Goal: Communication & Community: Answer question/provide support

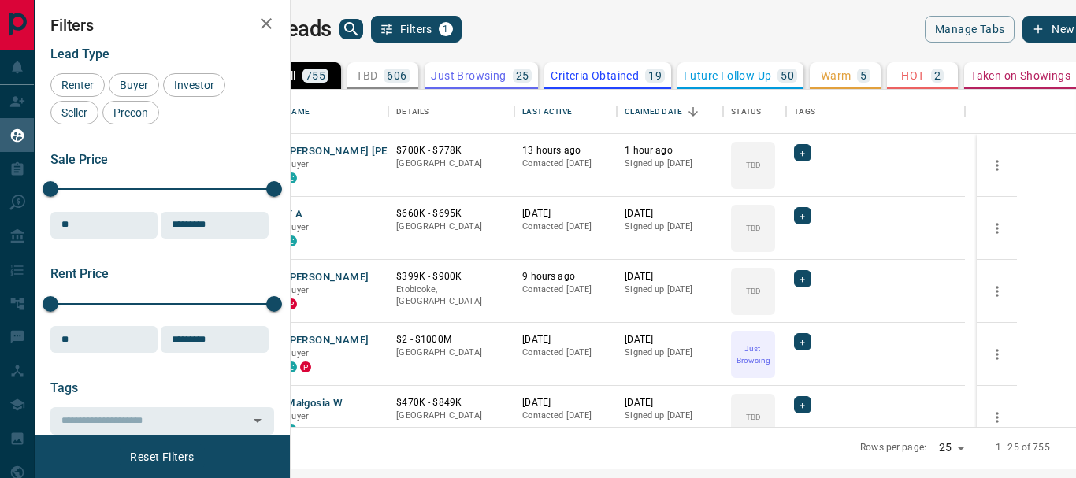
scroll to position [325, 766]
click at [377, 147] on button "[PERSON_NAME] [PERSON_NAME]" at bounding box center [370, 151] width 168 height 15
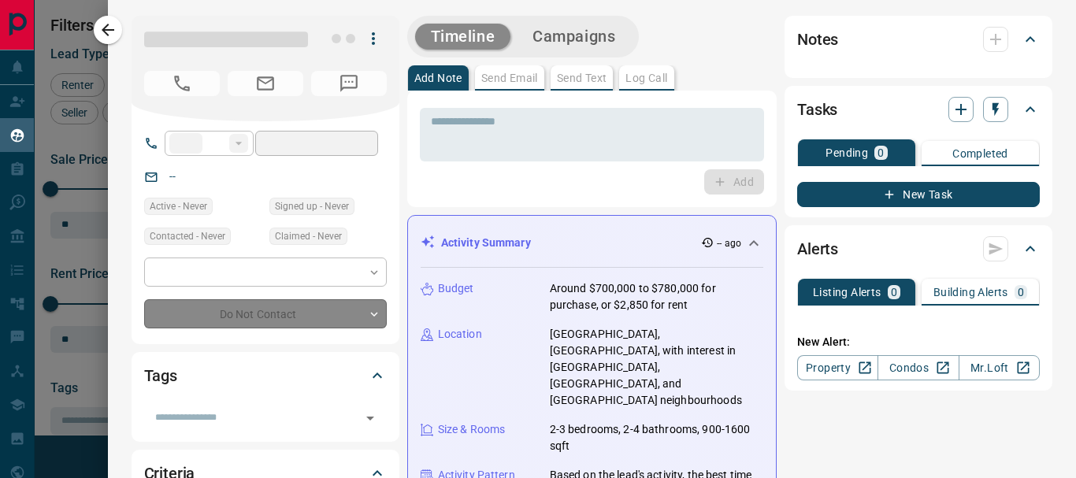
type input "**"
type input "**********"
type input "**"
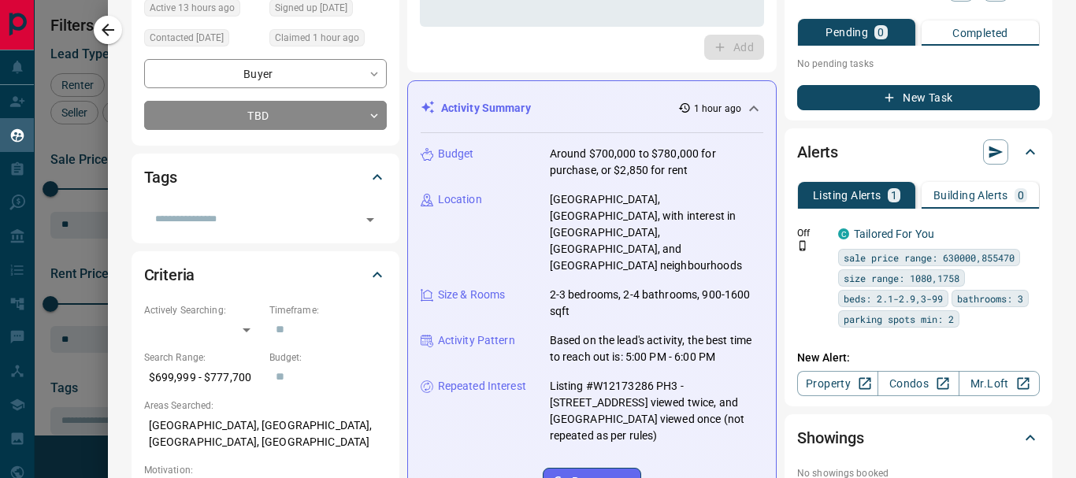
scroll to position [0, 0]
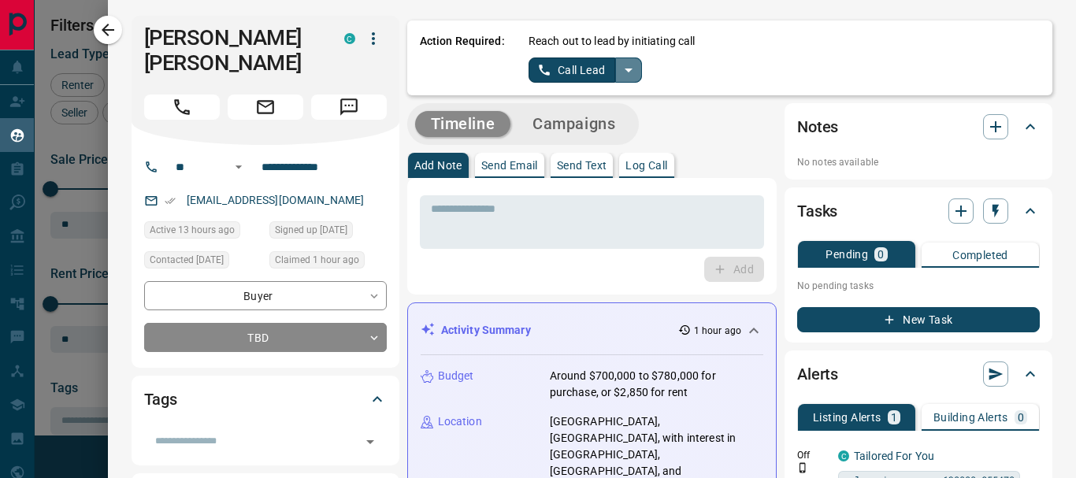
click at [629, 74] on icon "split button" at bounding box center [628, 70] width 19 height 19
click at [596, 126] on li "Log Manual Call" at bounding box center [585, 125] width 96 height 24
click at [653, 171] on p "Log Call" at bounding box center [646, 165] width 42 height 11
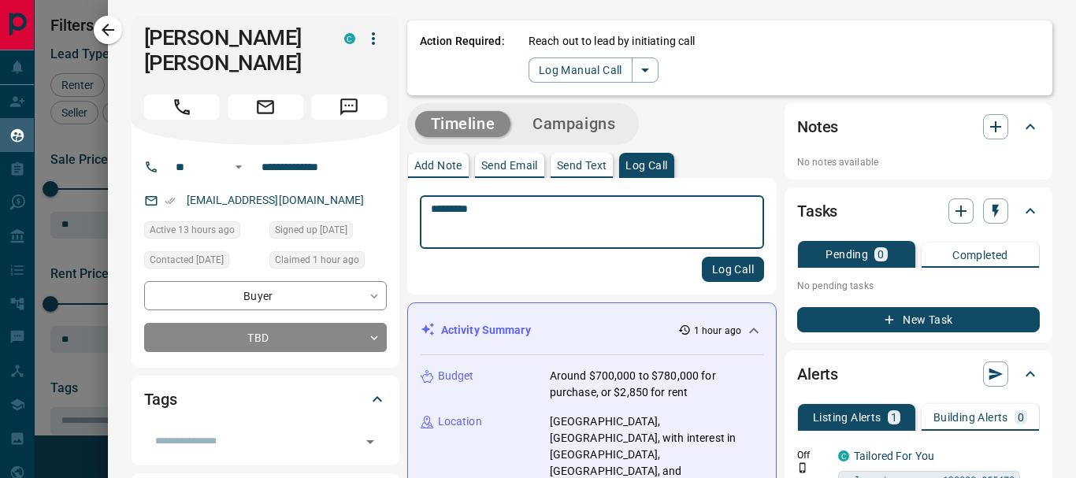
type textarea "*********"
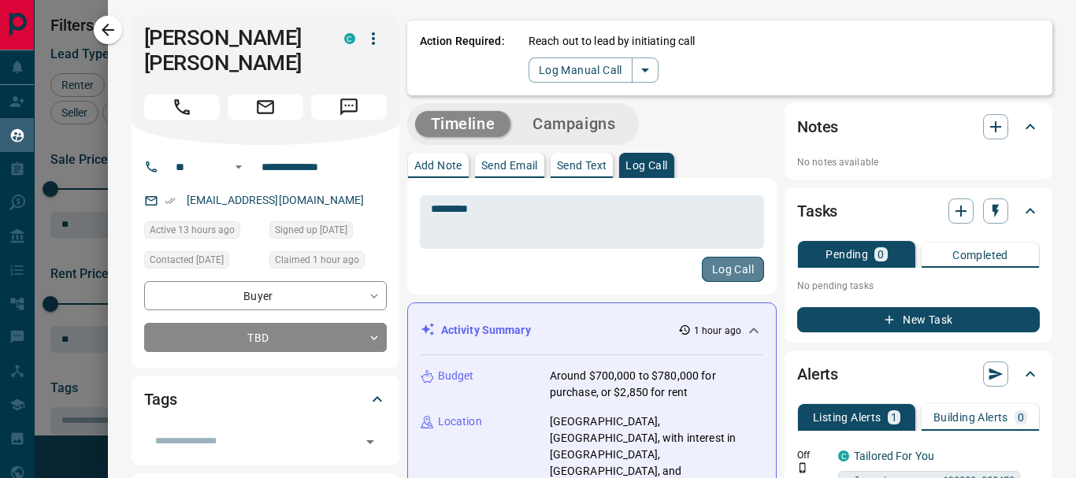
click at [732, 265] on button "Log Call" at bounding box center [733, 269] width 62 height 25
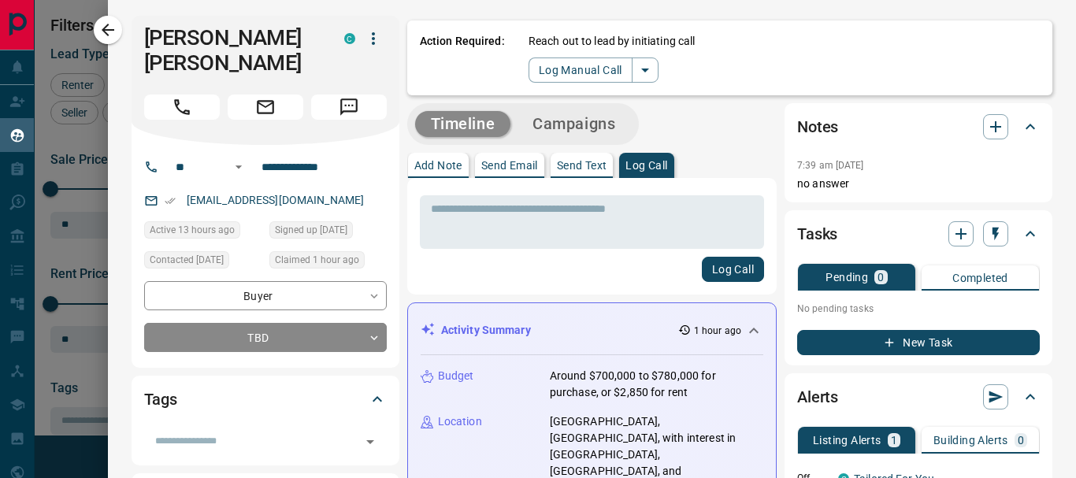
click at [515, 155] on button "Send Email" at bounding box center [509, 165] width 69 height 25
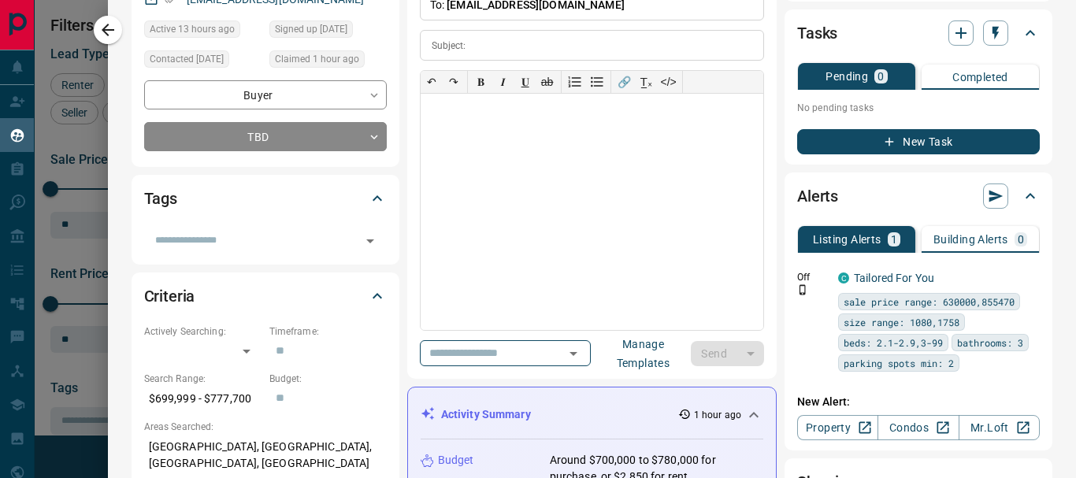
scroll to position [314, 0]
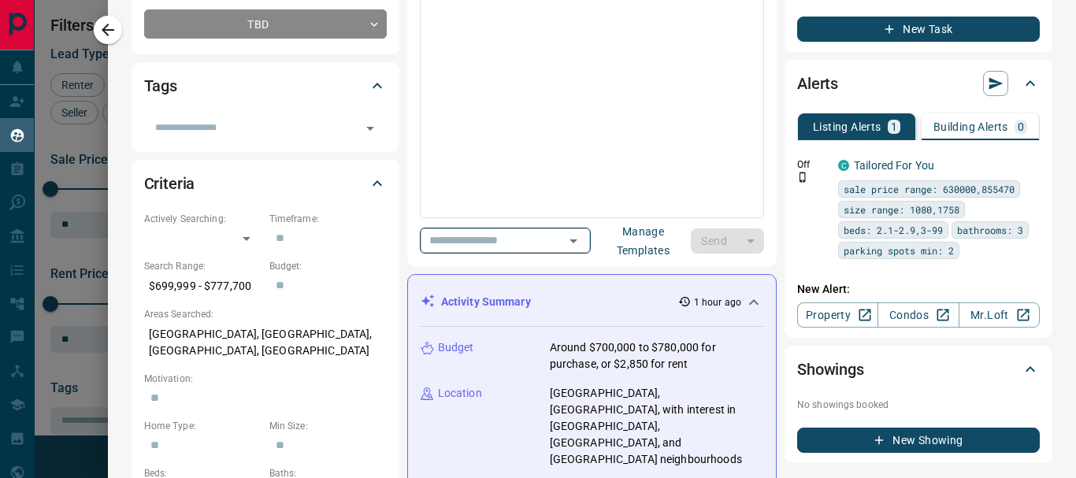
click at [577, 240] on icon "Open" at bounding box center [574, 241] width 8 height 4
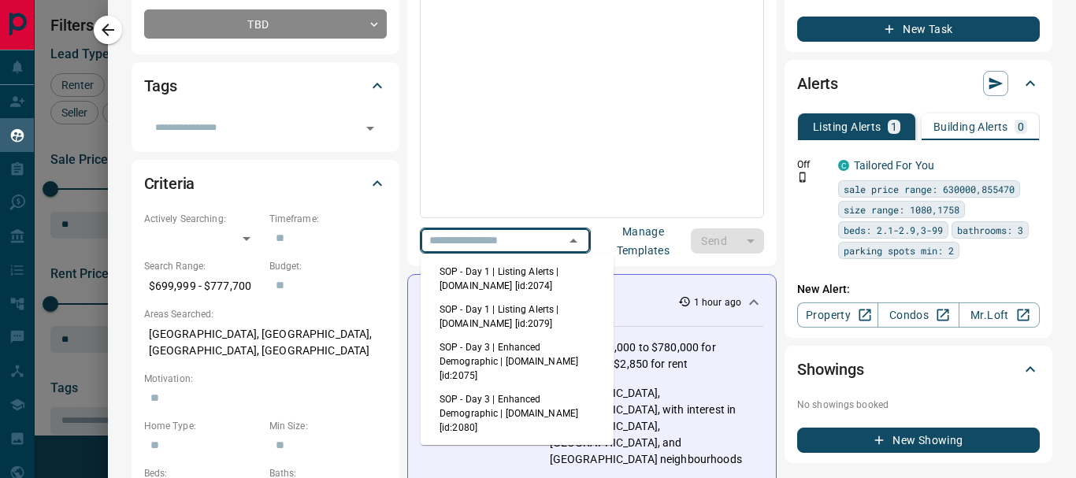
click at [529, 278] on li "SOP - Day 1 | Listing Alerts | [DOMAIN_NAME] [id:2074]" at bounding box center [517, 279] width 193 height 38
type input "**********"
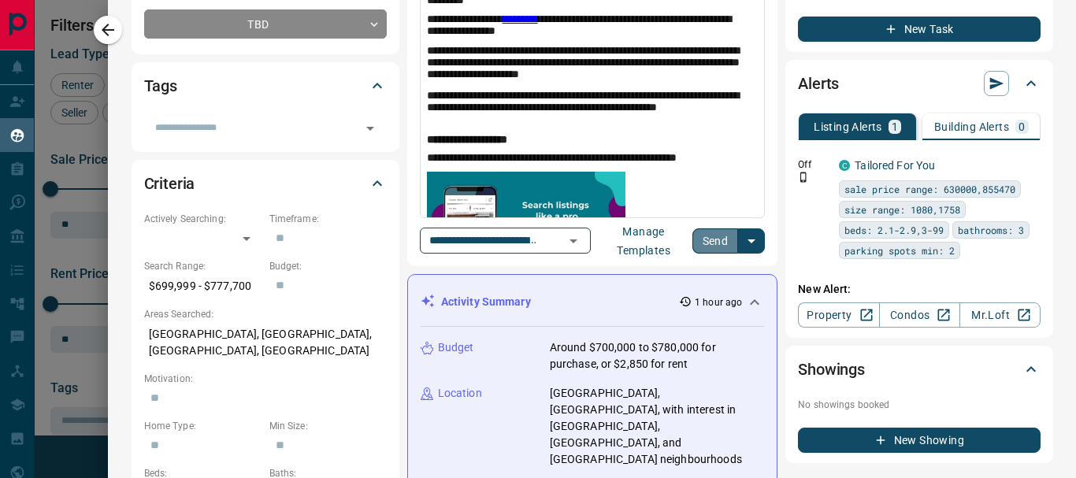
click at [733, 241] on button "Send" at bounding box center [715, 240] width 46 height 25
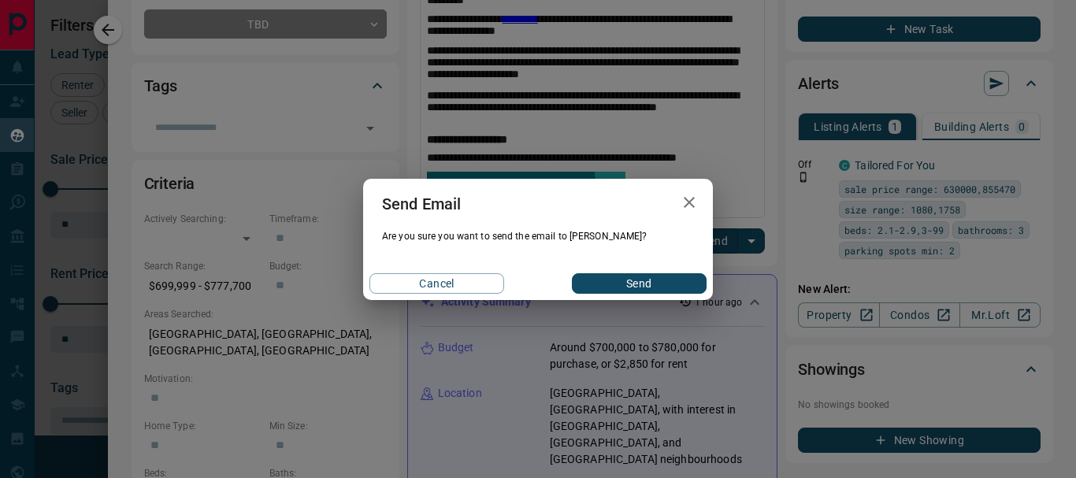
drag, startPoint x: 1070, startPoint y: 98, endPoint x: 1075, endPoint y: 9, distance: 88.4
click at [1075, 9] on div "Send Email Are you sure you want to send the email to Samah? Cancel Send" at bounding box center [538, 239] width 1076 height 478
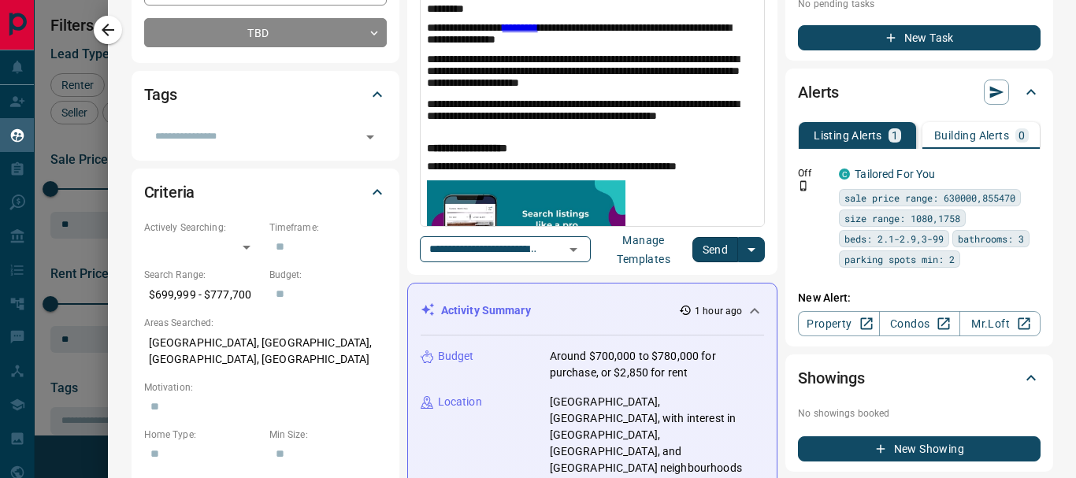
scroll to position [355, 0]
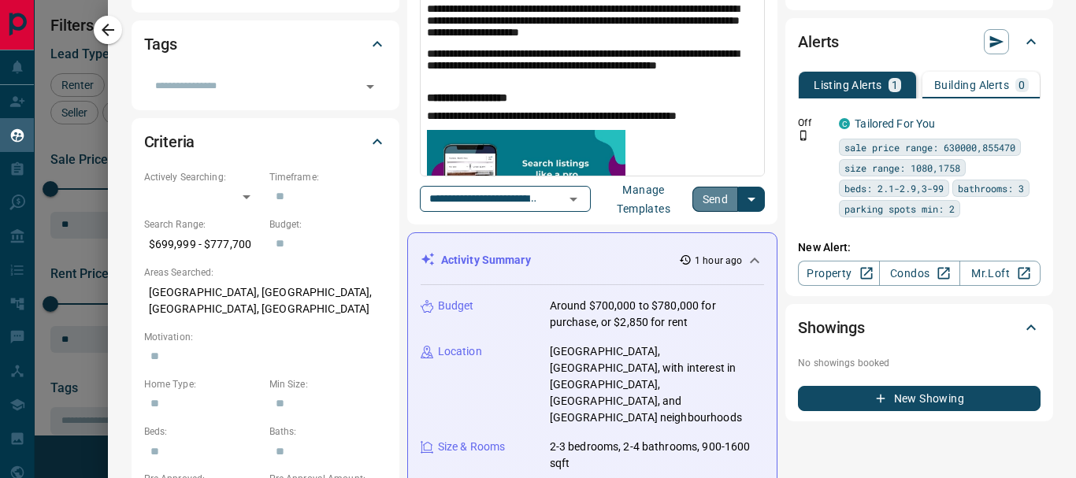
click at [721, 196] on button "Send" at bounding box center [715, 199] width 46 height 25
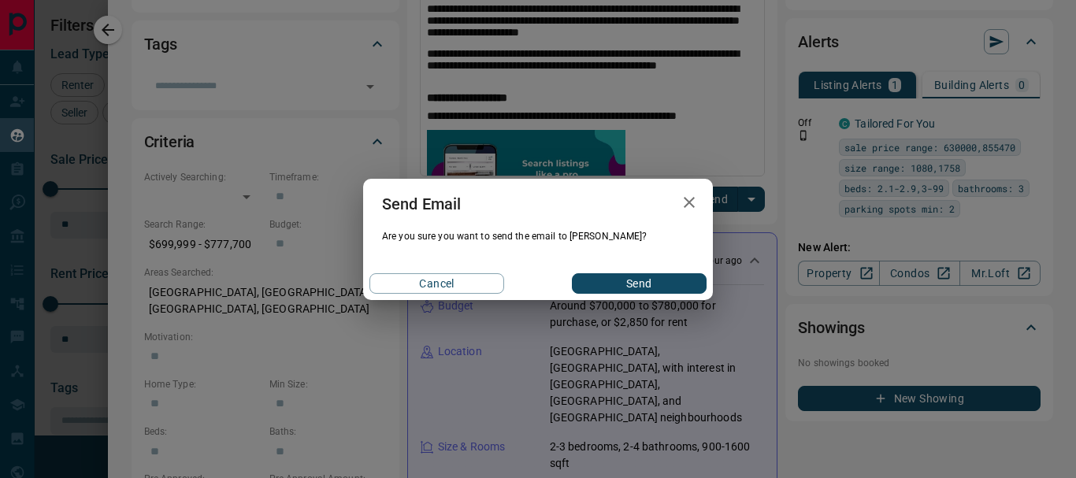
click at [637, 286] on button "Send" at bounding box center [639, 283] width 135 height 20
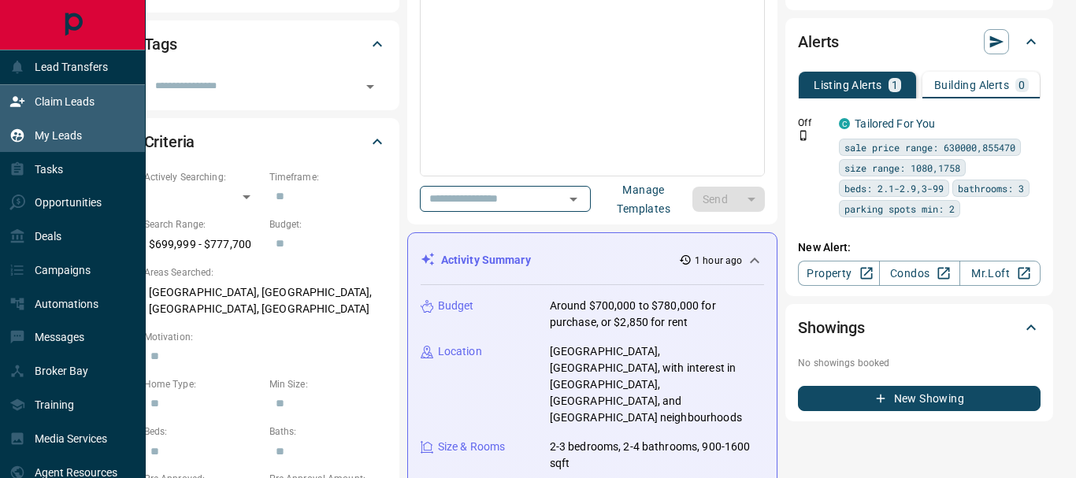
click at [72, 102] on p "Claim Leads" at bounding box center [65, 101] width 60 height 13
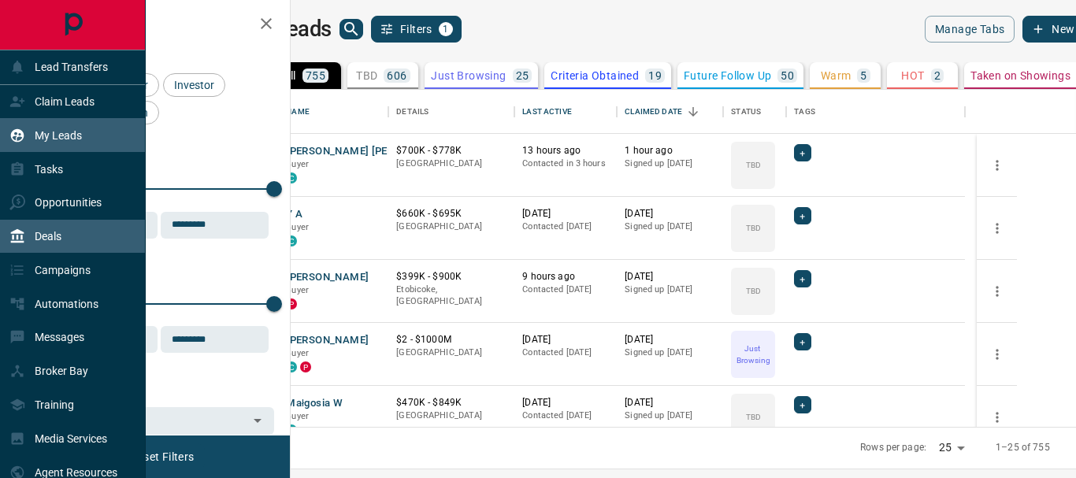
click at [44, 232] on p "Deals" at bounding box center [48, 236] width 27 height 13
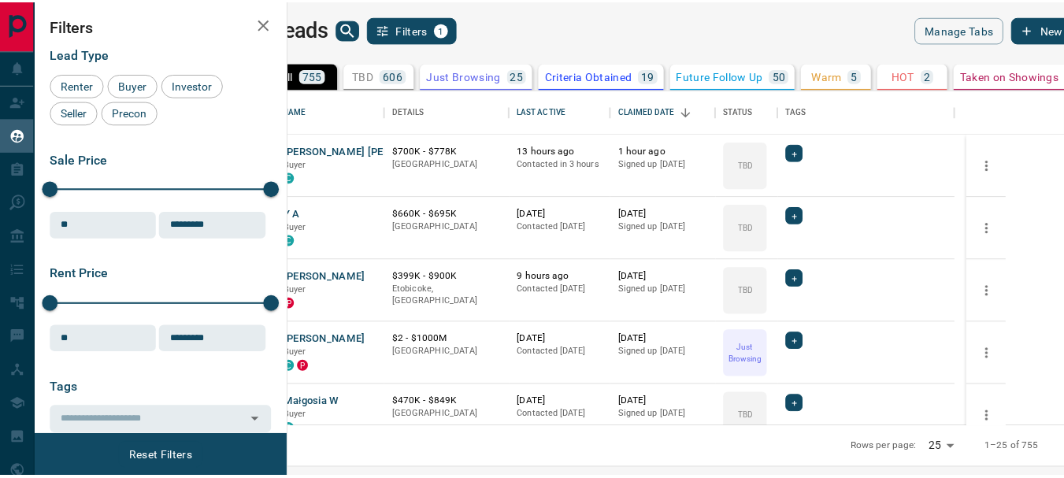
scroll to position [325, 766]
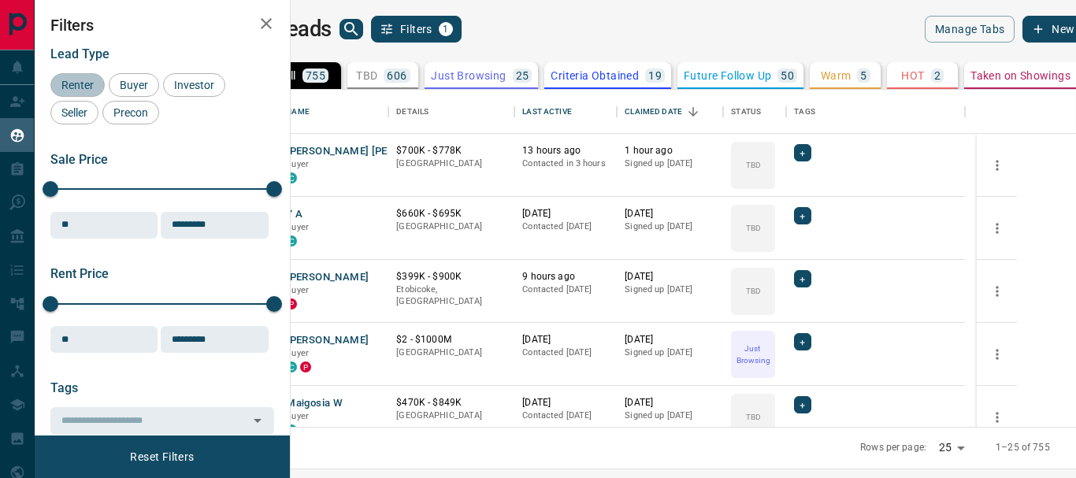
click at [76, 87] on span "Renter" at bounding box center [77, 85] width 43 height 13
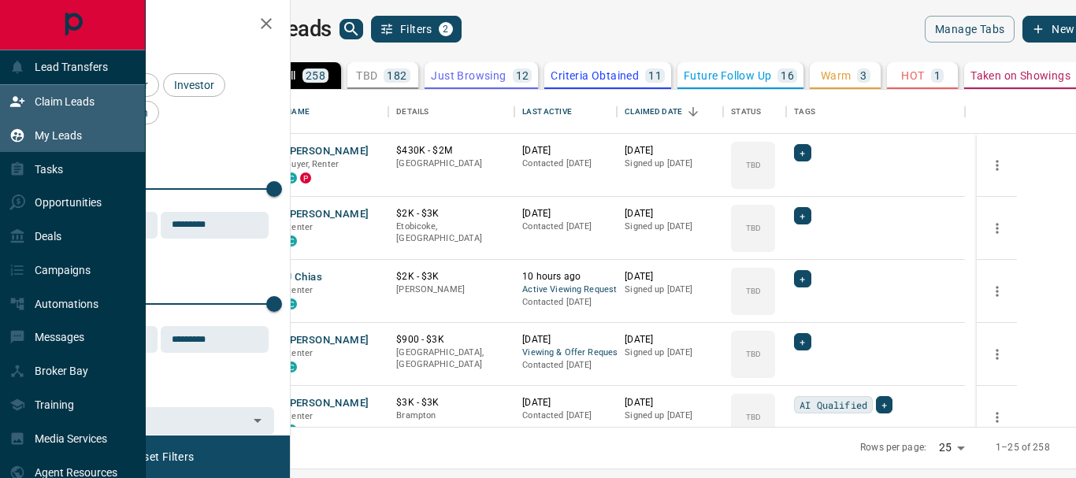
click at [66, 96] on p "Claim Leads" at bounding box center [65, 101] width 60 height 13
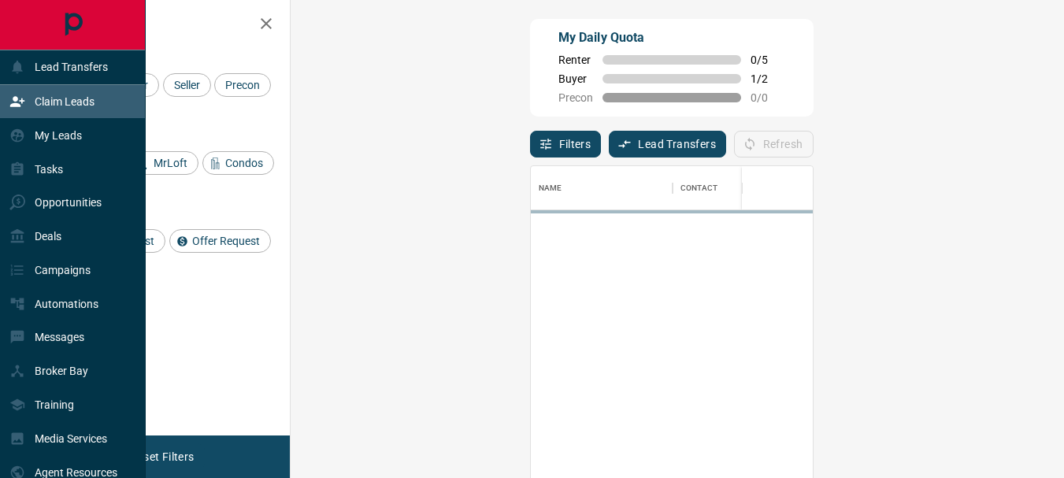
scroll to position [345, 728]
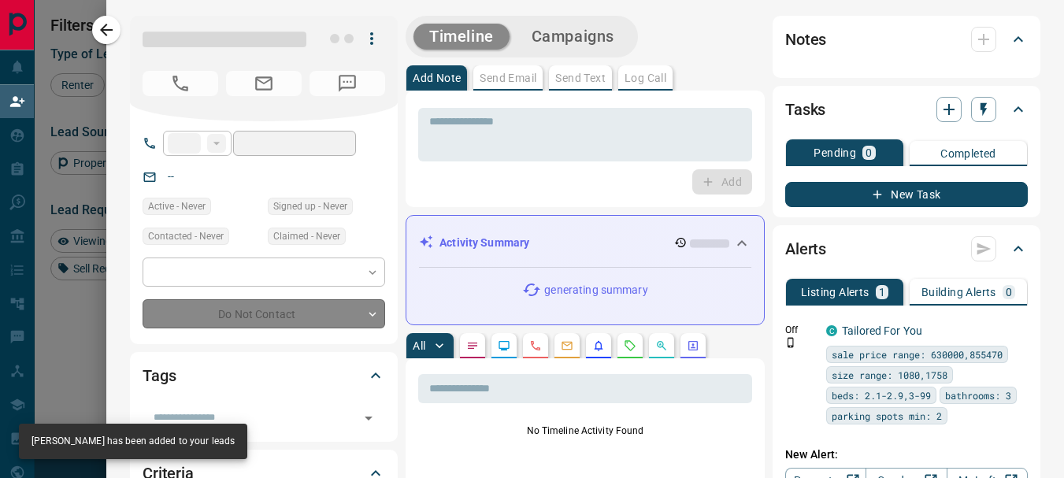
type input "**"
type input "**********"
type input "**"
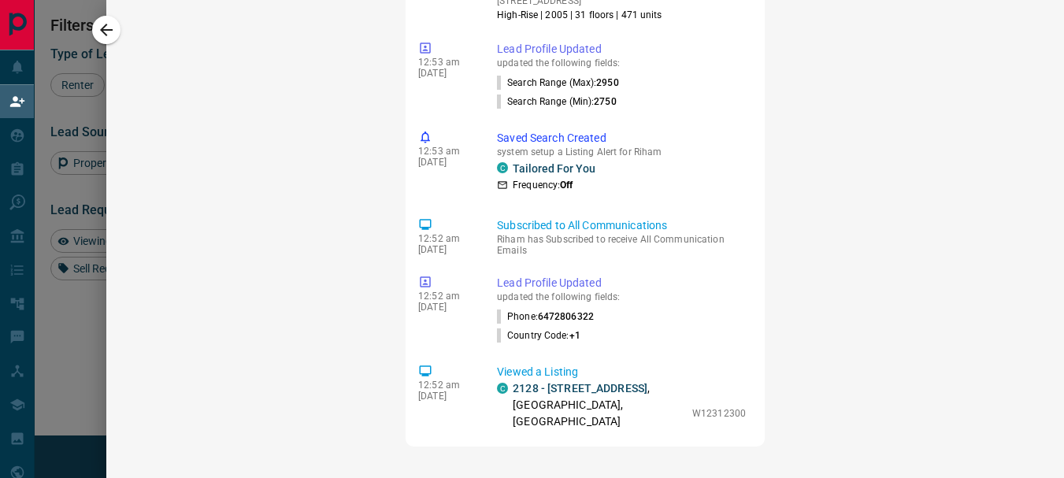
scroll to position [86, 0]
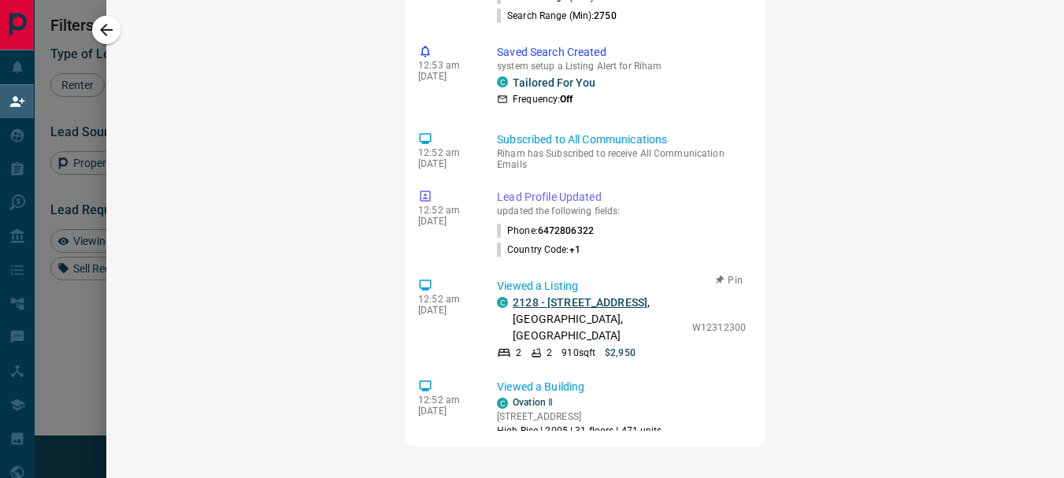
click at [545, 296] on link "2128 - [STREET_ADDRESS]" at bounding box center [580, 302] width 135 height 13
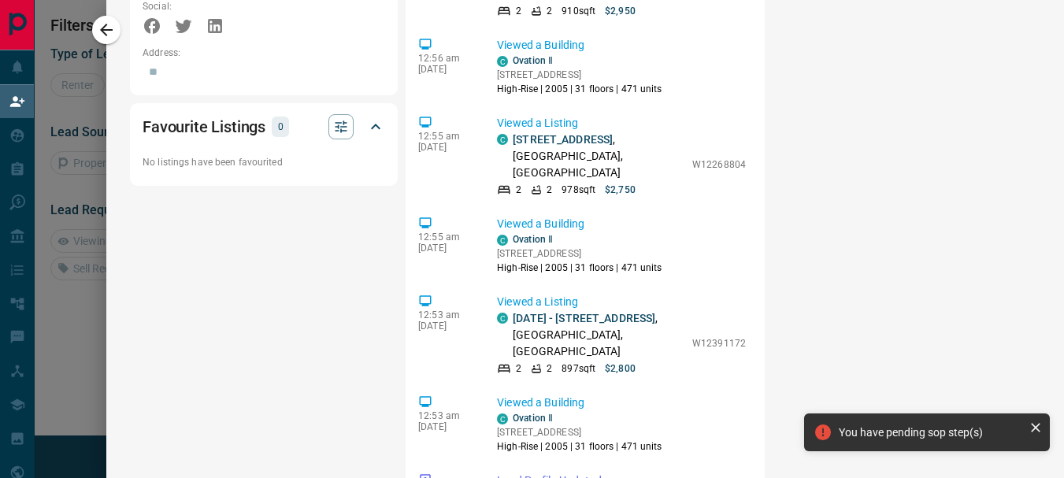
scroll to position [1079, 0]
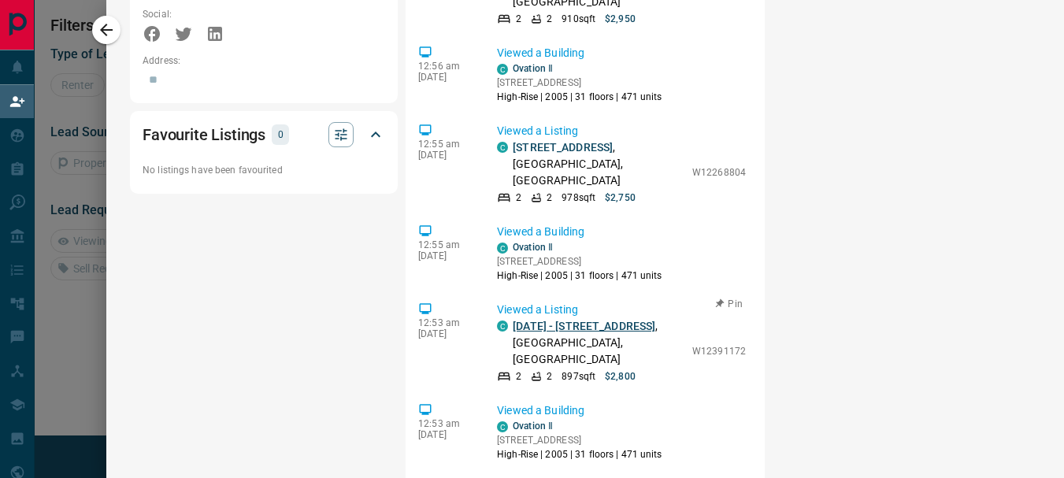
click at [555, 320] on link "[DATE] - [STREET_ADDRESS]" at bounding box center [584, 326] width 143 height 13
drag, startPoint x: 1052, startPoint y: 295, endPoint x: 1049, endPoint y: 197, distance: 98.5
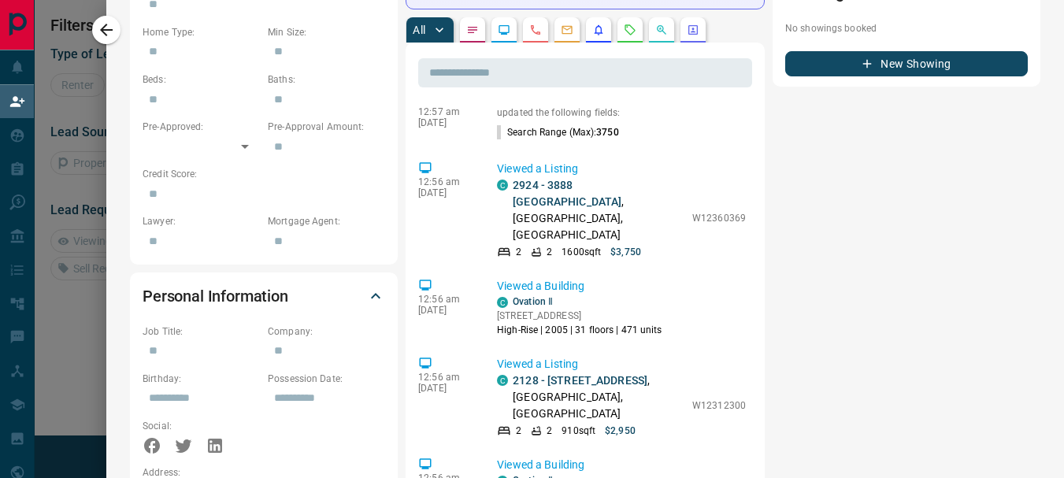
scroll to position [663, 0]
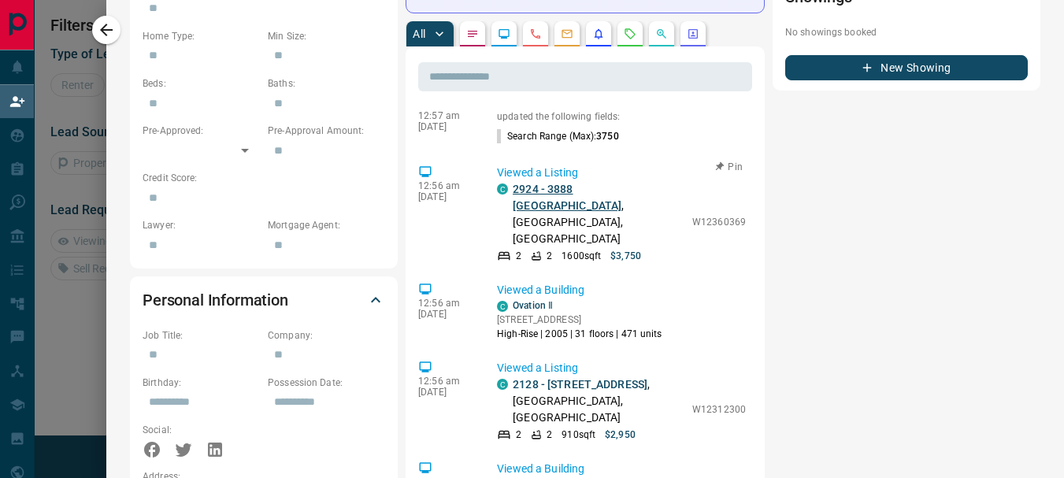
click at [564, 183] on link "2924 - 3888 [GEOGRAPHIC_DATA]" at bounding box center [567, 197] width 109 height 29
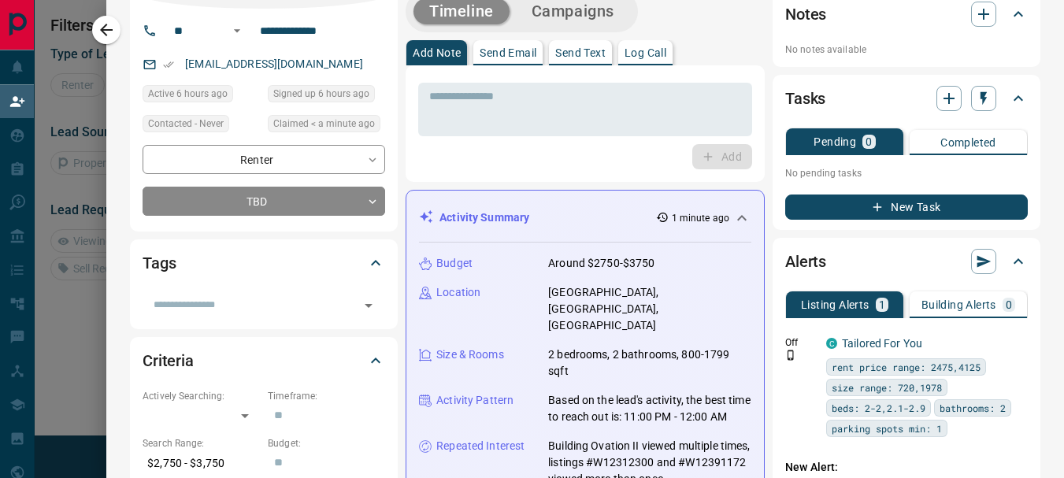
scroll to position [0, 0]
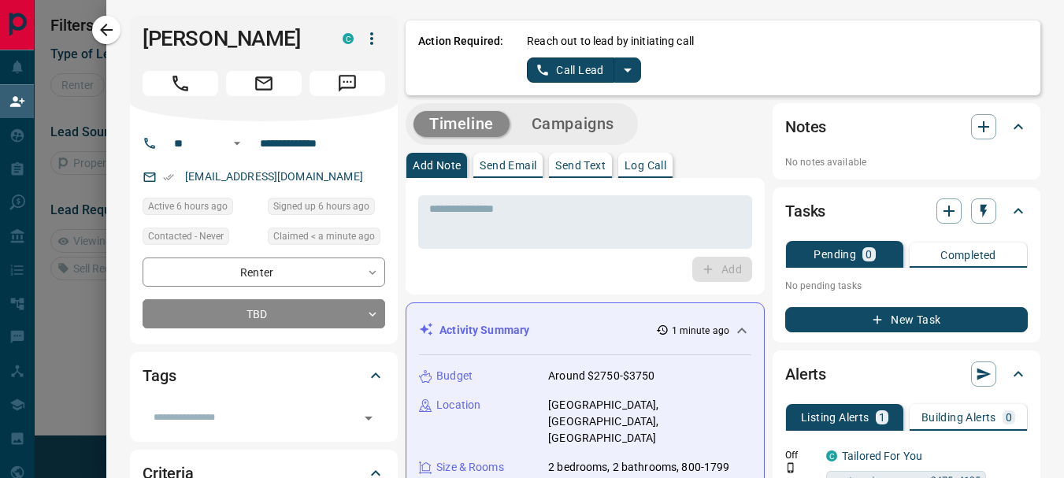
click at [618, 68] on icon "split button" at bounding box center [627, 70] width 19 height 19
click at [591, 122] on li "Log Manual Call" at bounding box center [584, 125] width 96 height 24
click at [649, 170] on p "Log Call" at bounding box center [646, 165] width 42 height 11
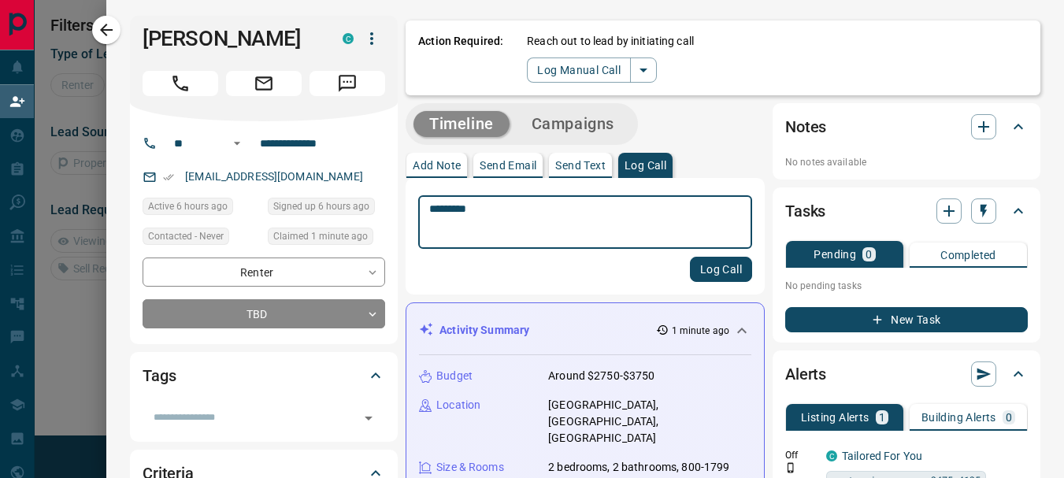
type textarea "*********"
click at [691, 277] on button "Log Call" at bounding box center [721, 269] width 62 height 25
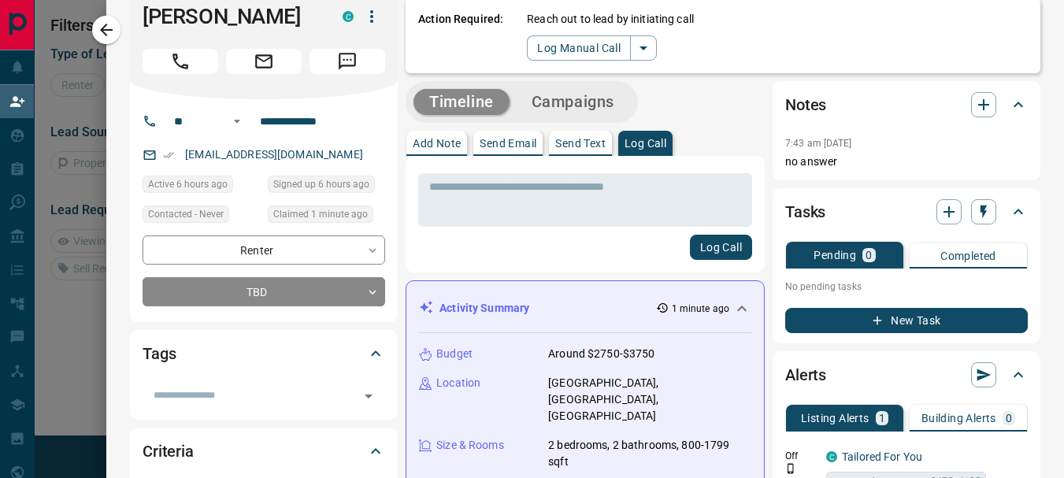
scroll to position [18, 0]
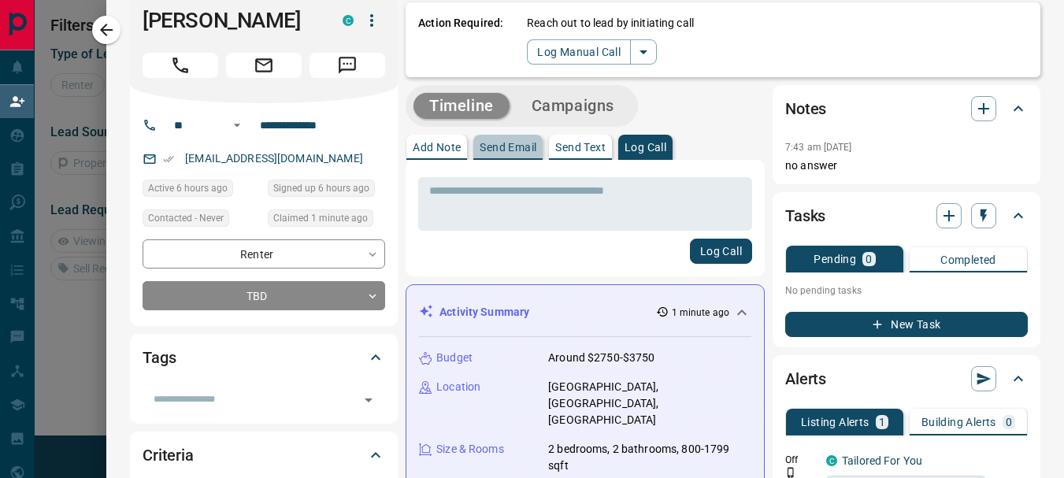
click at [505, 151] on p "Send Email" at bounding box center [508, 147] width 57 height 11
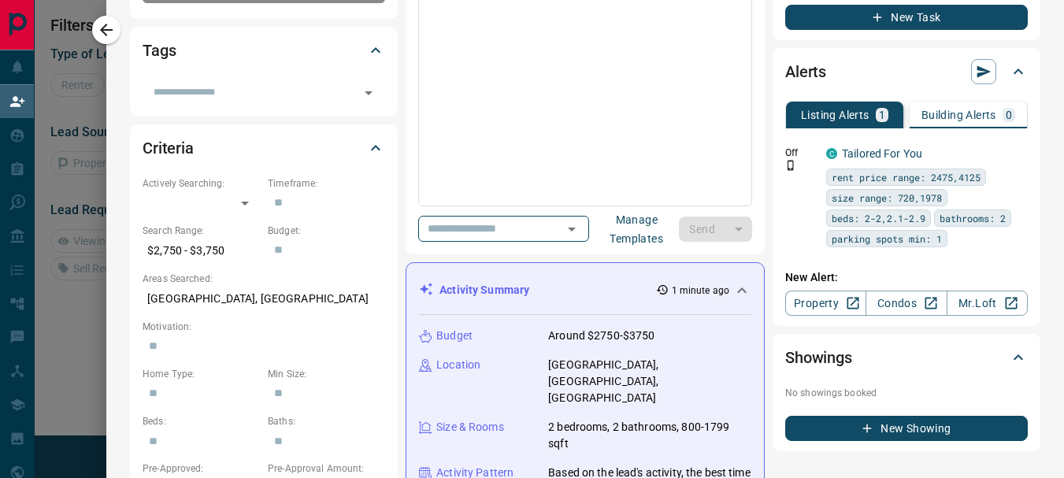
scroll to position [477, 0]
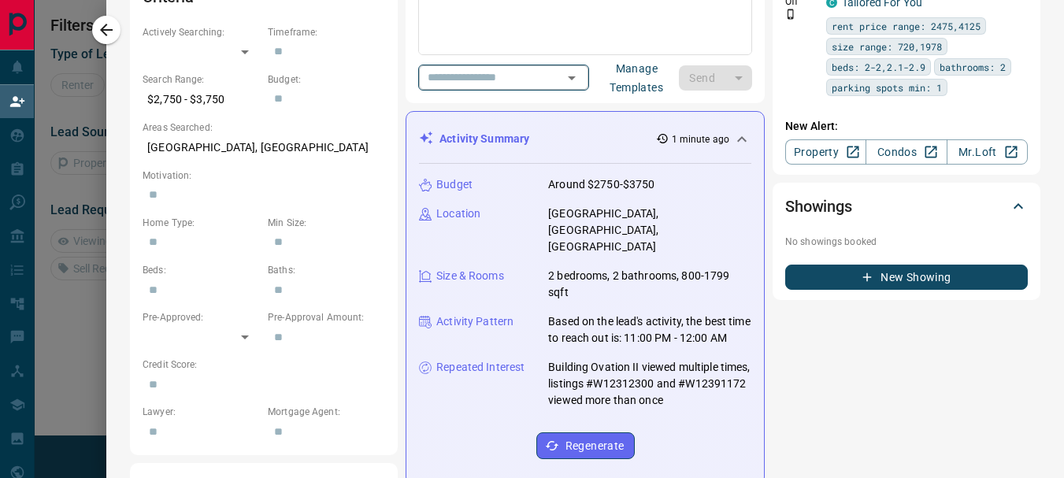
click at [581, 82] on icon "Open" at bounding box center [571, 78] width 19 height 19
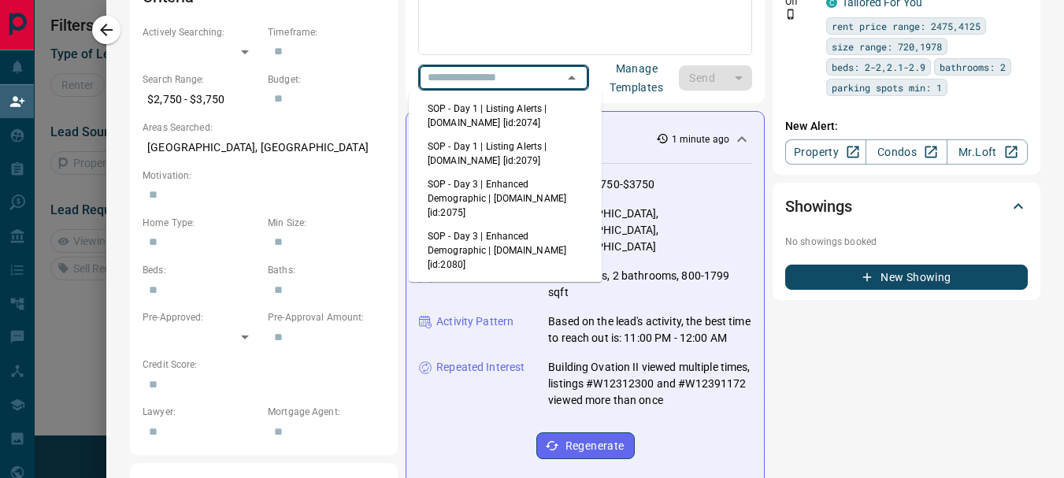
click at [515, 117] on li "SOP - Day 1 | Listing Alerts | [DOMAIN_NAME] [id:2074]" at bounding box center [505, 116] width 193 height 38
type input "**********"
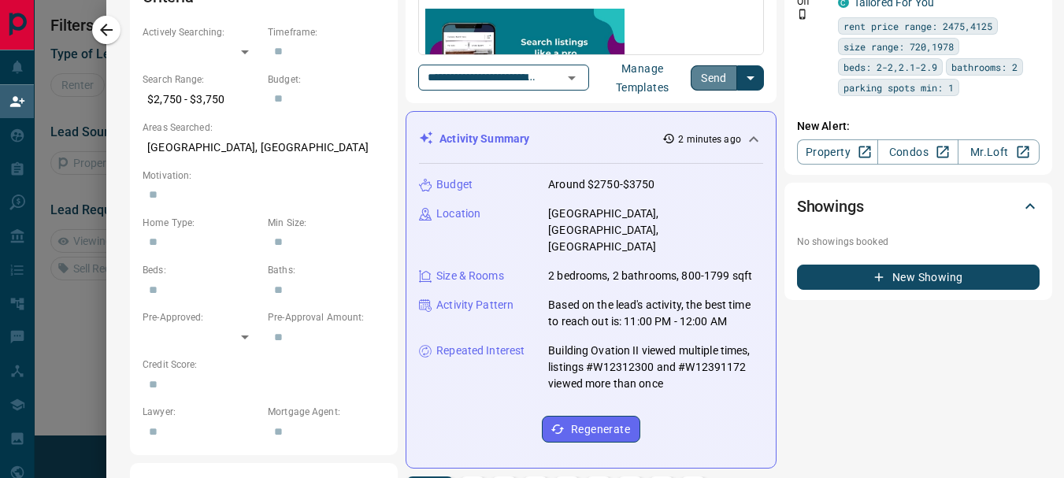
click at [700, 80] on button "Send" at bounding box center [714, 77] width 46 height 25
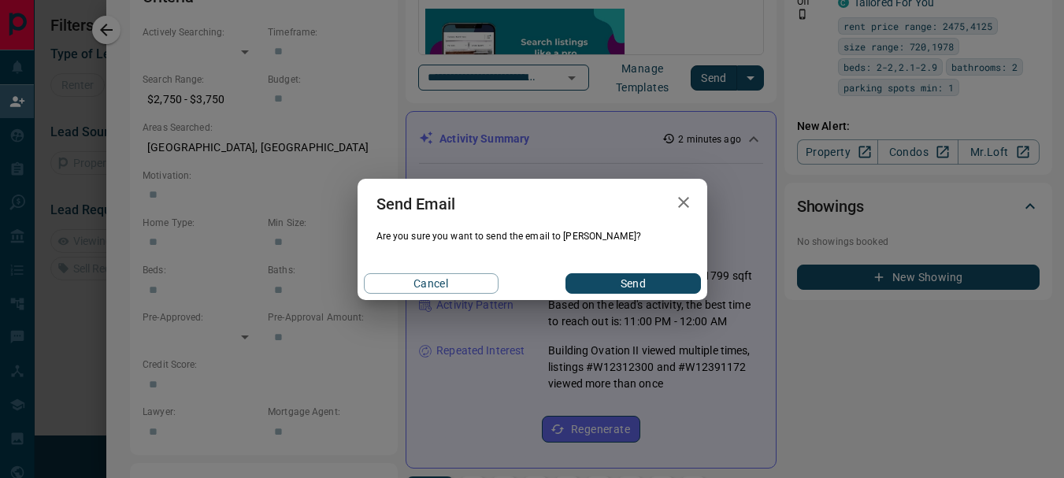
click at [641, 283] on button "Send" at bounding box center [633, 283] width 135 height 20
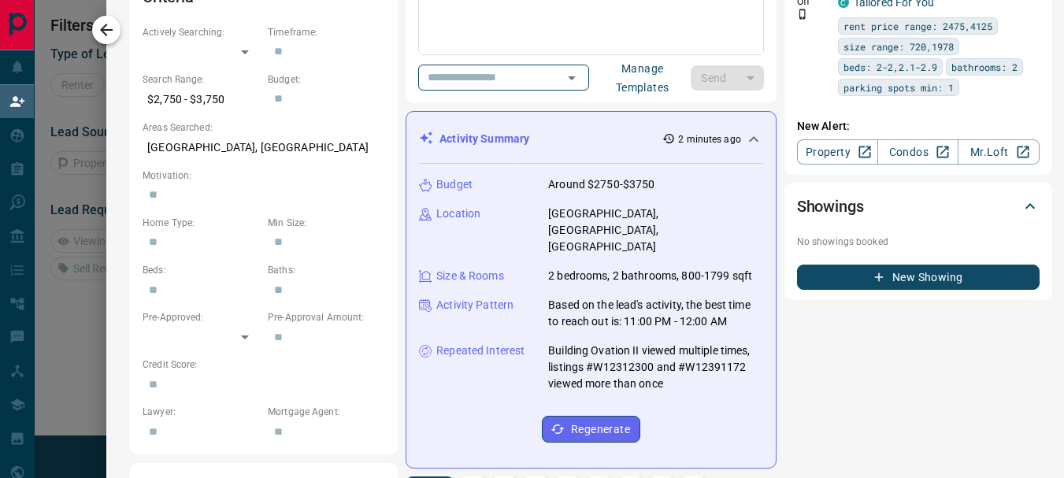
click at [108, 25] on icon "button" at bounding box center [106, 30] width 13 height 13
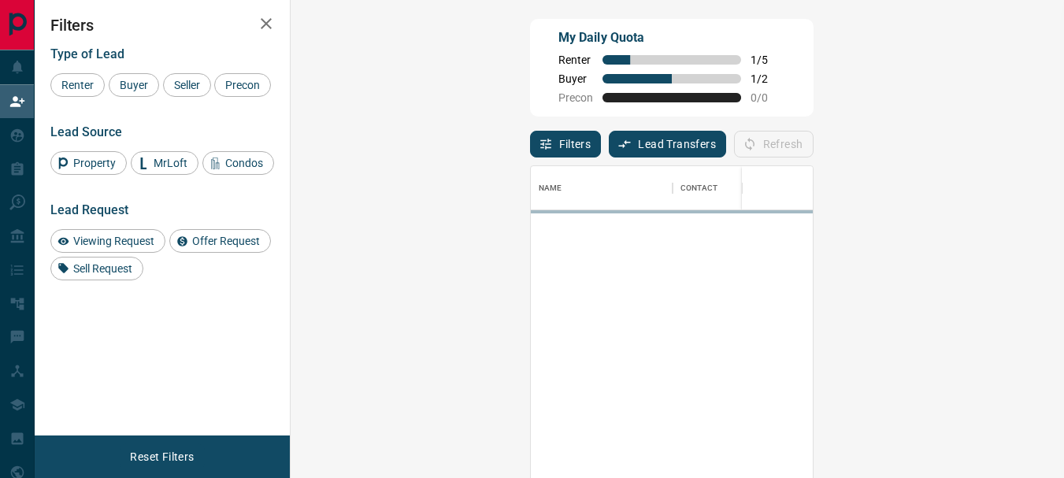
scroll to position [345, 728]
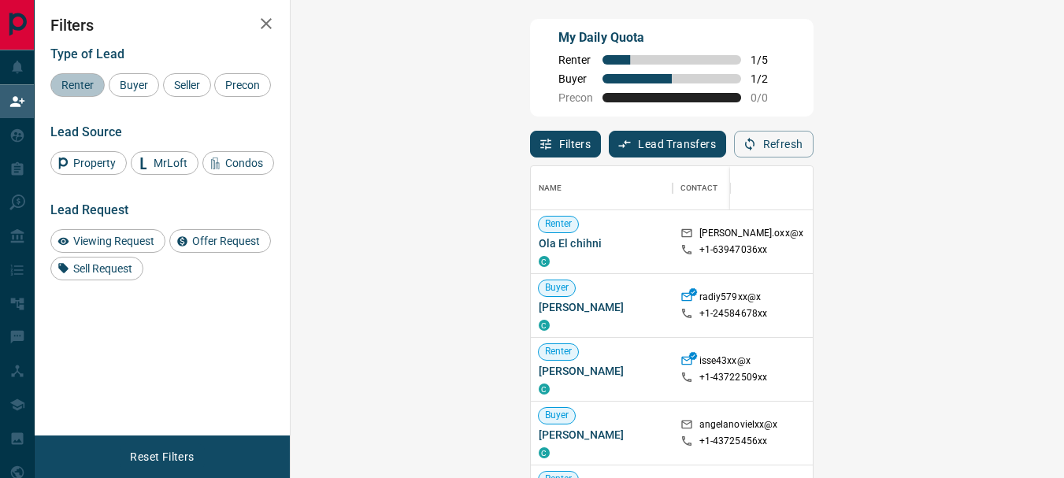
click at [75, 76] on div "Renter" at bounding box center [77, 85] width 54 height 24
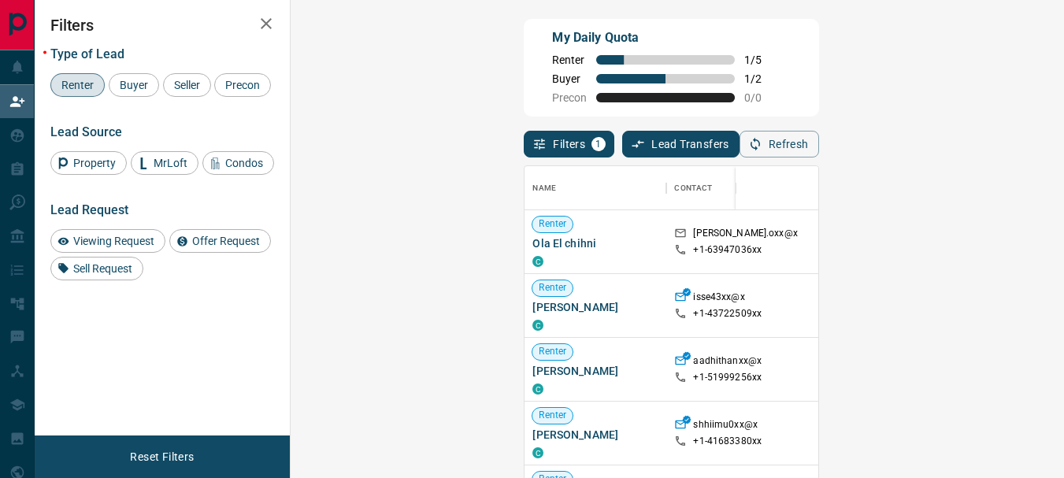
drag, startPoint x: 1025, startPoint y: 252, endPoint x: 1016, endPoint y: 296, distance: 45.0
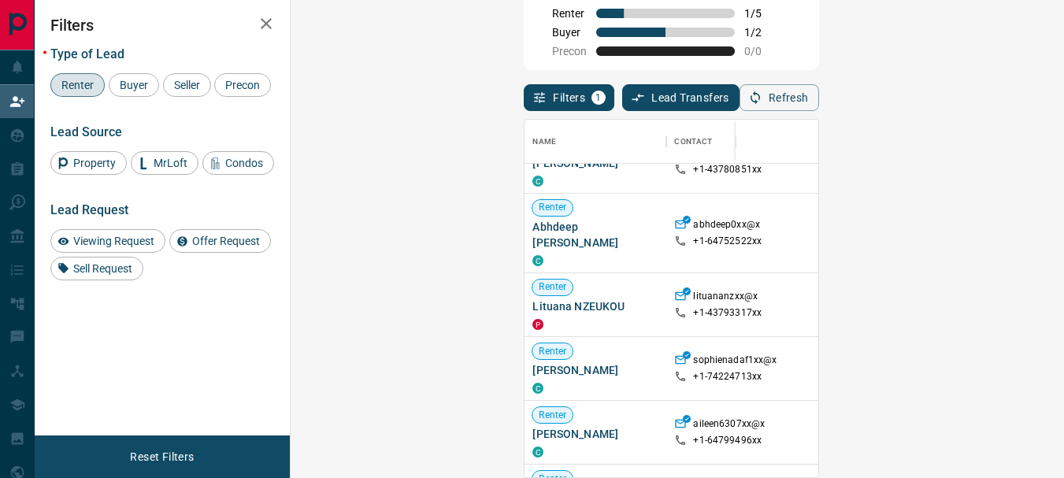
scroll to position [8251, 0]
